Goal: Information Seeking & Learning: Learn about a topic

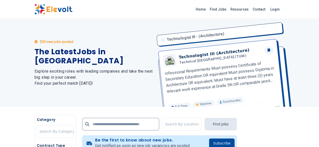
click at [284, 96] on div "Technologist III - (Architecture) Technologist III (Architecture) [GEOGRAPHIC_D…" at bounding box center [219, 63] width 131 height 88
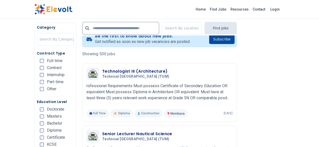
scroll to position [103, 0]
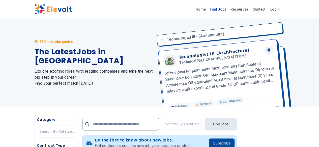
click at [228, 10] on link "Find Jobs" at bounding box center [218, 9] width 21 height 8
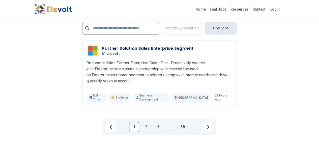
scroll to position [1282, 0]
click at [146, 122] on link "2" at bounding box center [146, 127] width 10 height 10
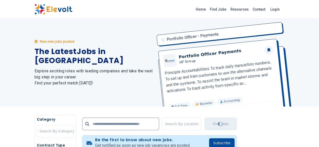
scroll to position [0, 0]
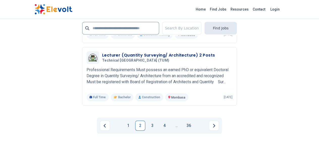
scroll to position [1145, 0]
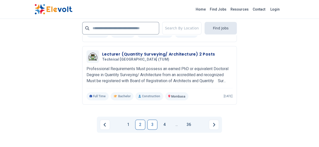
click at [152, 120] on link "3" at bounding box center [152, 125] width 10 height 10
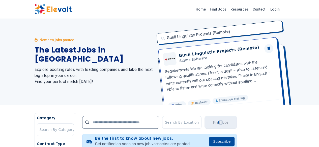
scroll to position [0, 0]
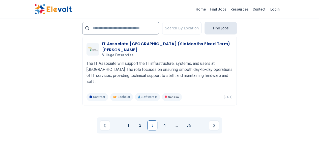
scroll to position [1144, 0]
click at [164, 120] on link "4" at bounding box center [164, 125] width 10 height 10
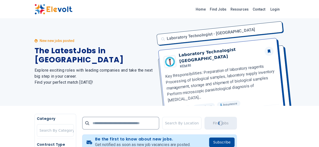
scroll to position [0, 0]
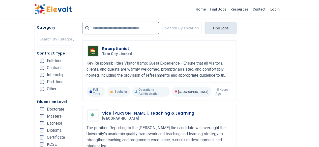
scroll to position [557, 0]
